Goal: Navigation & Orientation: Find specific page/section

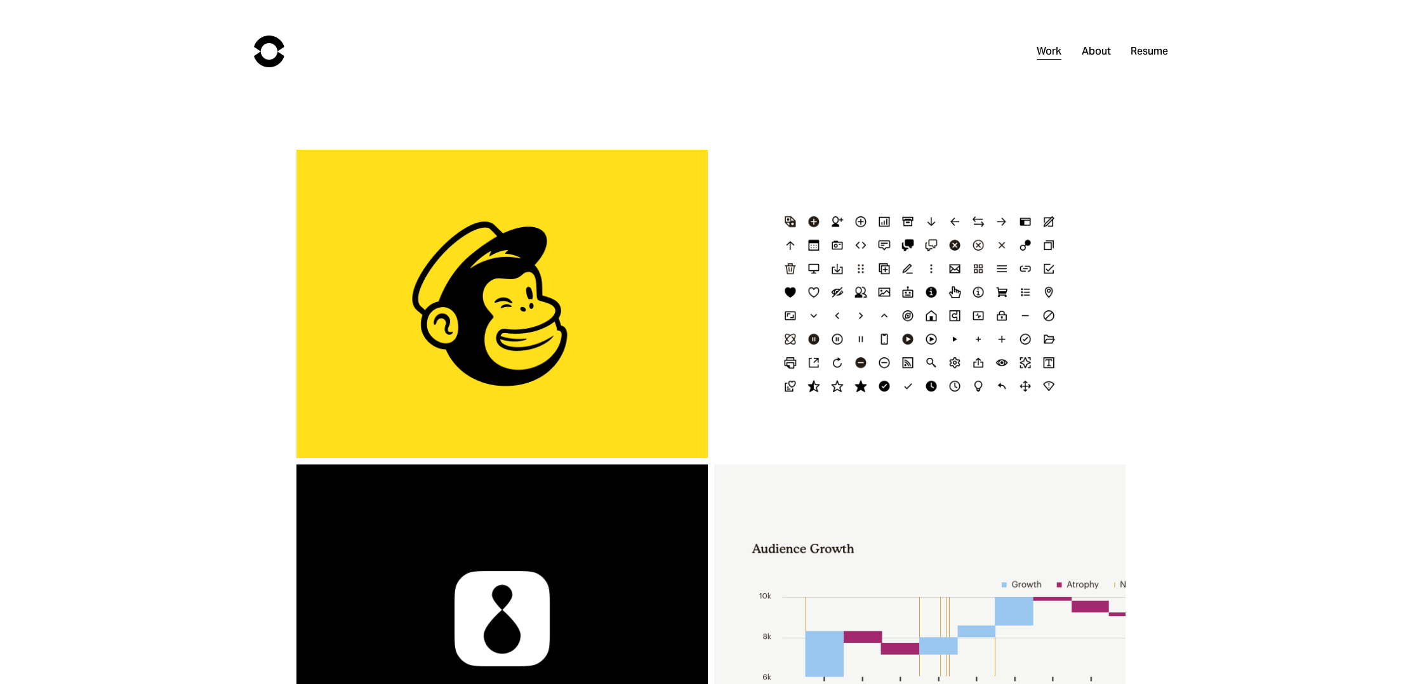
click at [1158, 55] on link "Resume" at bounding box center [1148, 52] width 37 height 18
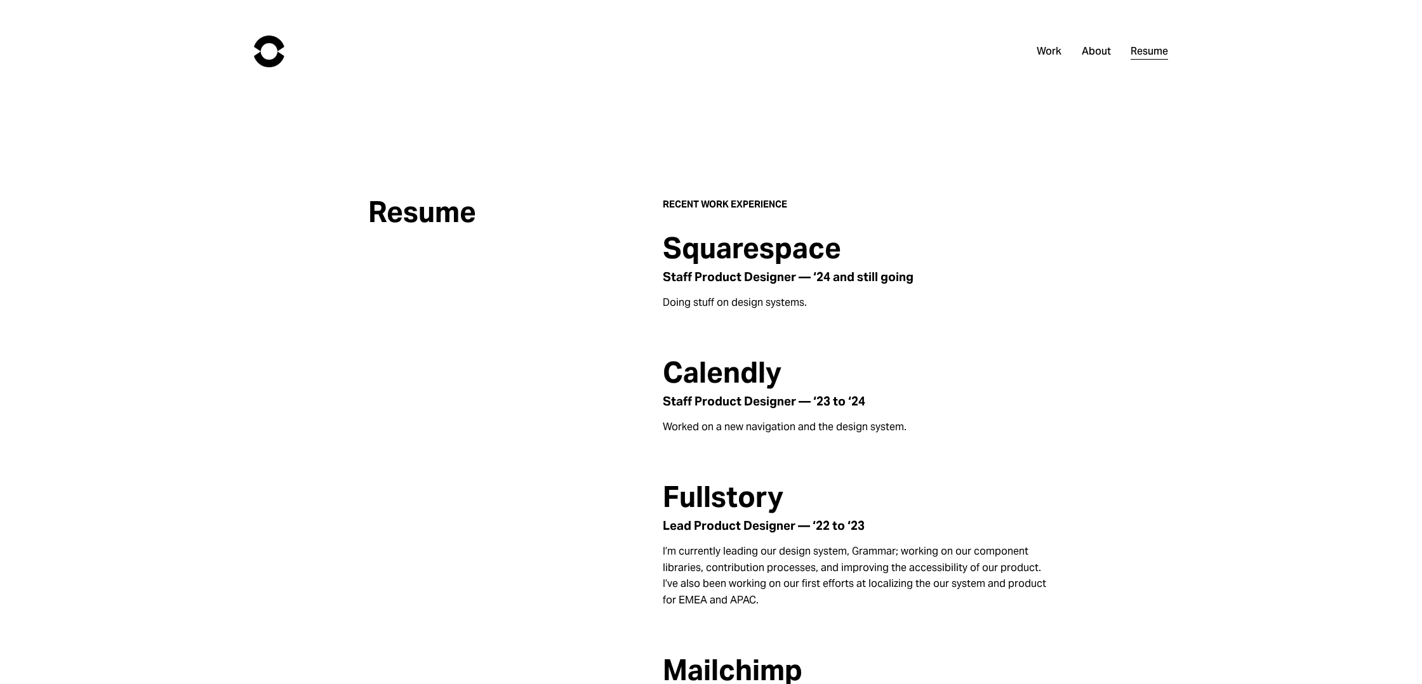
click at [1092, 52] on link "About" at bounding box center [1095, 52] width 29 height 18
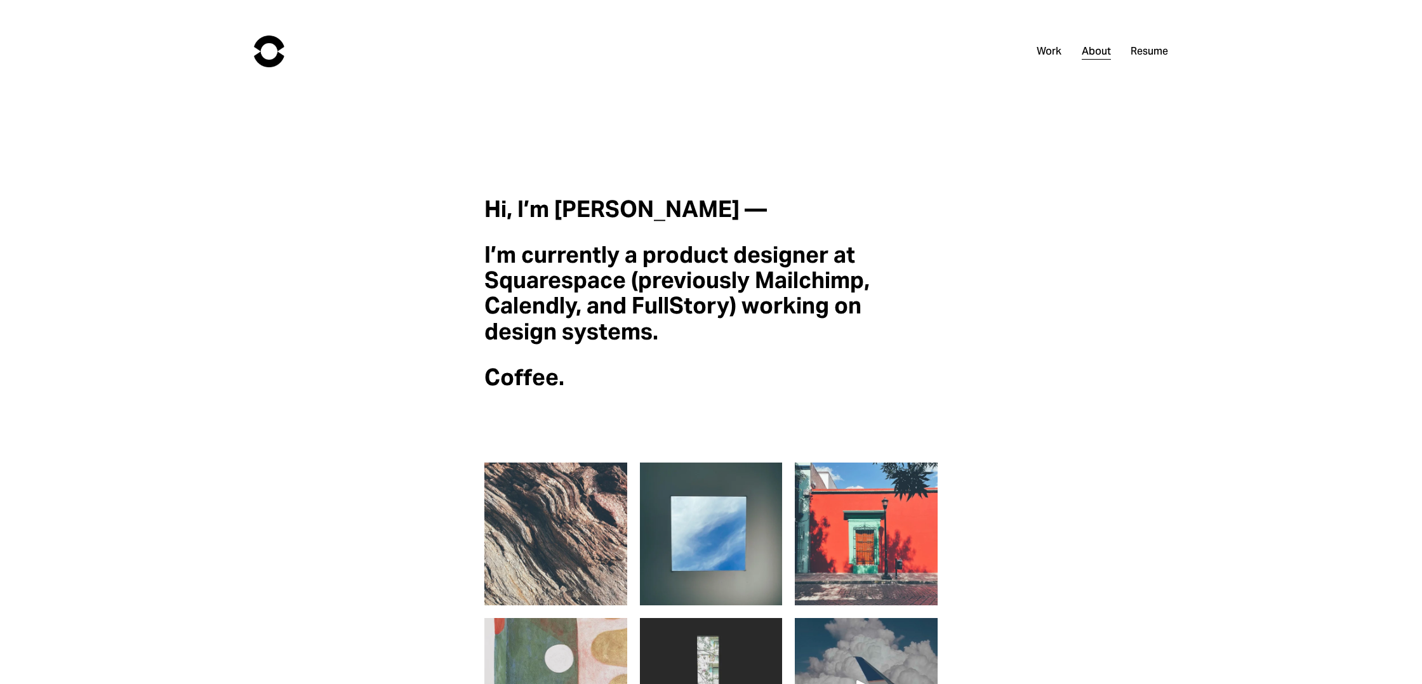
click at [1147, 52] on link "Resume" at bounding box center [1148, 52] width 37 height 18
